Goal: Check status: Check status

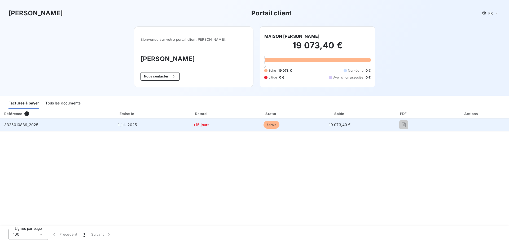
click at [26, 126] on span "3325010889_2025" at bounding box center [21, 125] width 34 height 5
click at [268, 125] on span "échue" at bounding box center [271, 125] width 16 height 8
click at [207, 123] on td "+15 jours" at bounding box center [201, 125] width 71 height 13
click at [200, 123] on span "+15 jours" at bounding box center [201, 125] width 16 height 5
click at [132, 123] on span "1 juil. 2025" at bounding box center [127, 125] width 19 height 5
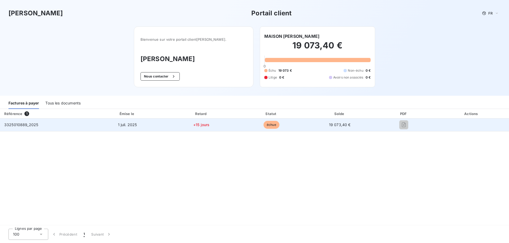
click at [340, 123] on span "19 073,40 €" at bounding box center [340, 125] width 22 height 5
click at [326, 124] on td "19 073,40 €" at bounding box center [339, 125] width 67 height 13
